Goal: Transaction & Acquisition: Subscribe to service/newsletter

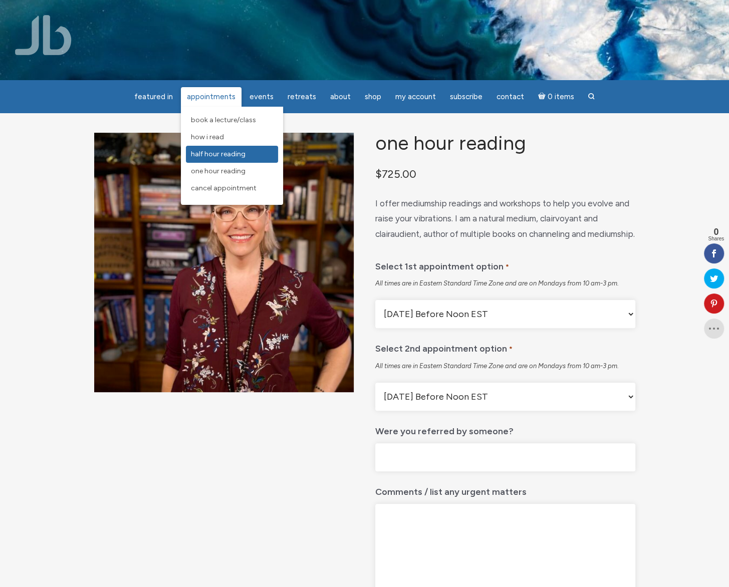
click at [231, 158] on link "Half Hour Reading" at bounding box center [232, 154] width 92 height 17
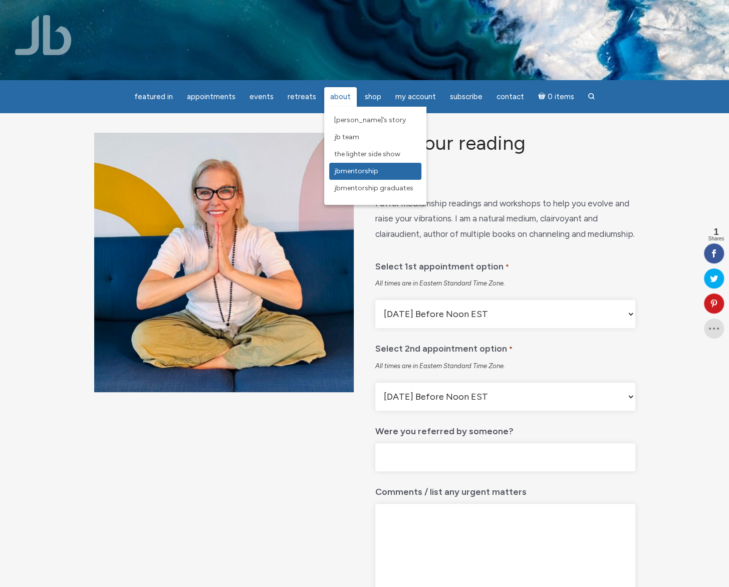
click at [344, 167] on span "JBMentorship" at bounding box center [356, 171] width 44 height 9
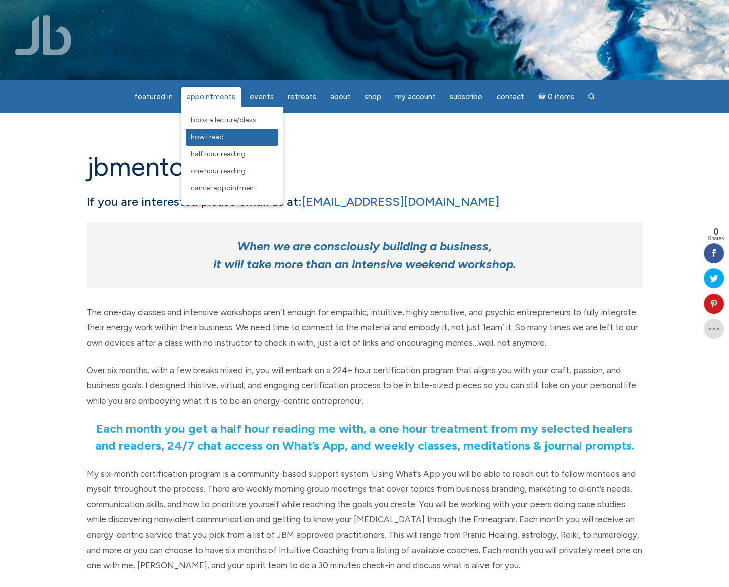
click at [212, 133] on span "How I Read" at bounding box center [207, 137] width 33 height 9
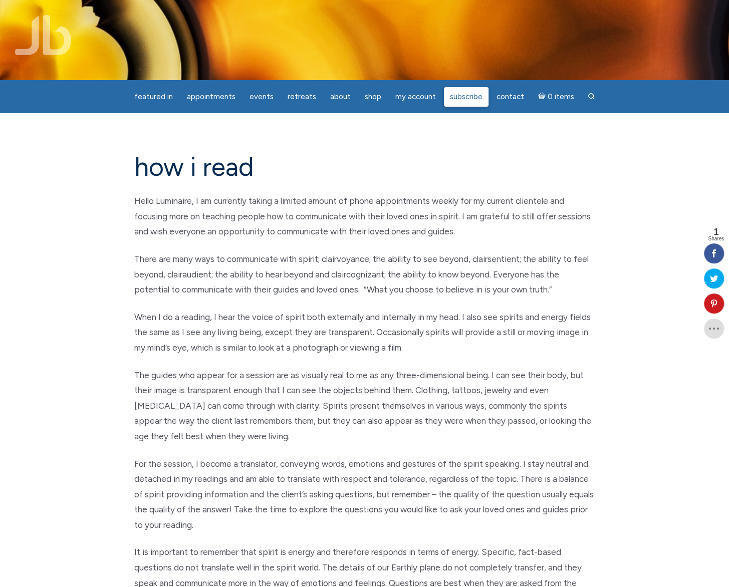
click at [452, 97] on span "Subscribe" at bounding box center [466, 96] width 33 height 9
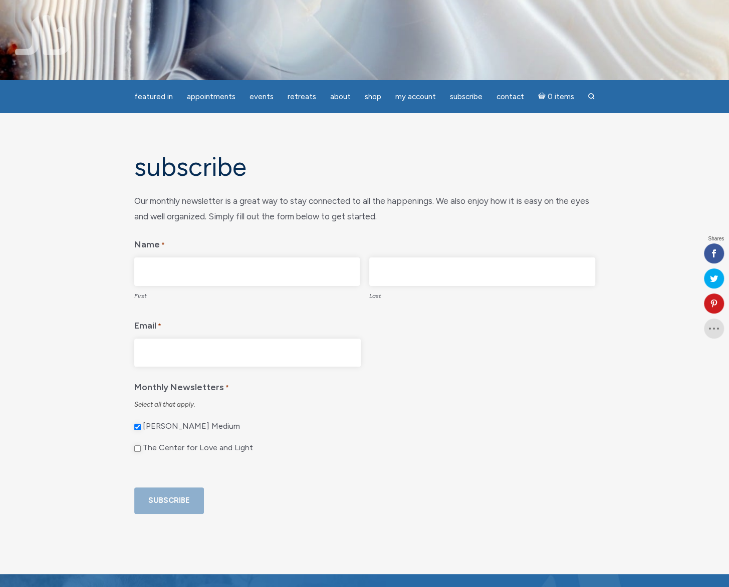
click at [192, 272] on input "First" at bounding box center [247, 272] width 226 height 29
type input "Carlene"
type input "Tanner"
click at [170, 348] on input "Email *" at bounding box center [247, 353] width 226 height 29
type input "carlo210@verizon.net"
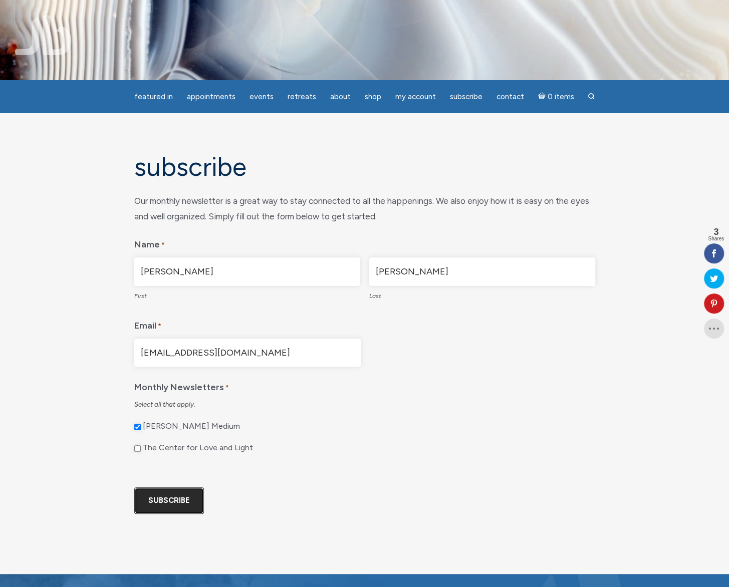
click at [160, 514] on input "Subscribe" at bounding box center [169, 500] width 70 height 27
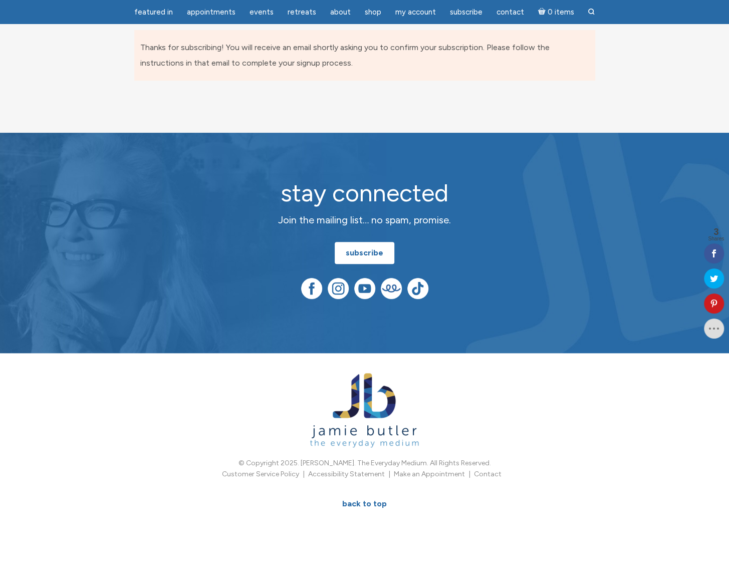
scroll to position [131, 0]
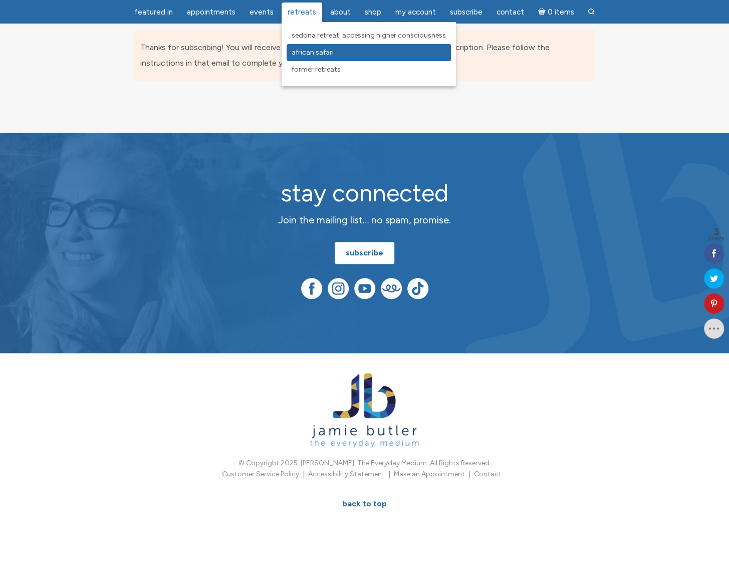
click at [300, 56] on span "African Safari" at bounding box center [313, 52] width 42 height 9
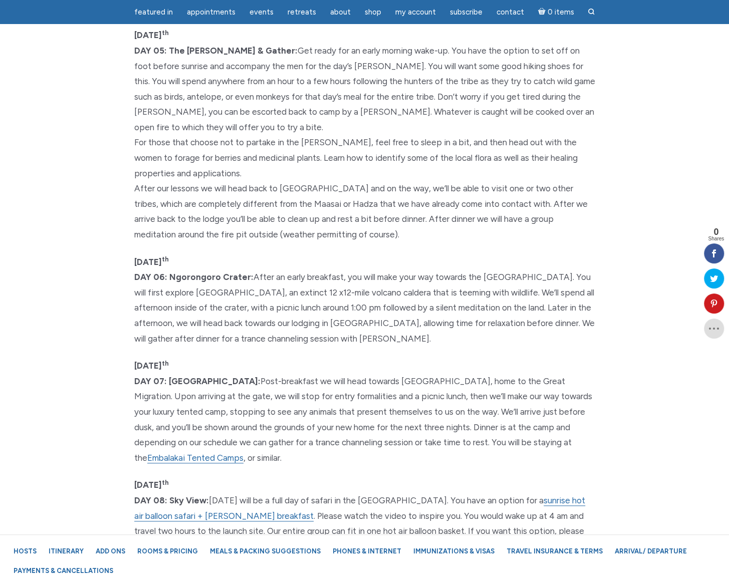
scroll to position [2956, 0]
